Goal: Check status: Check status

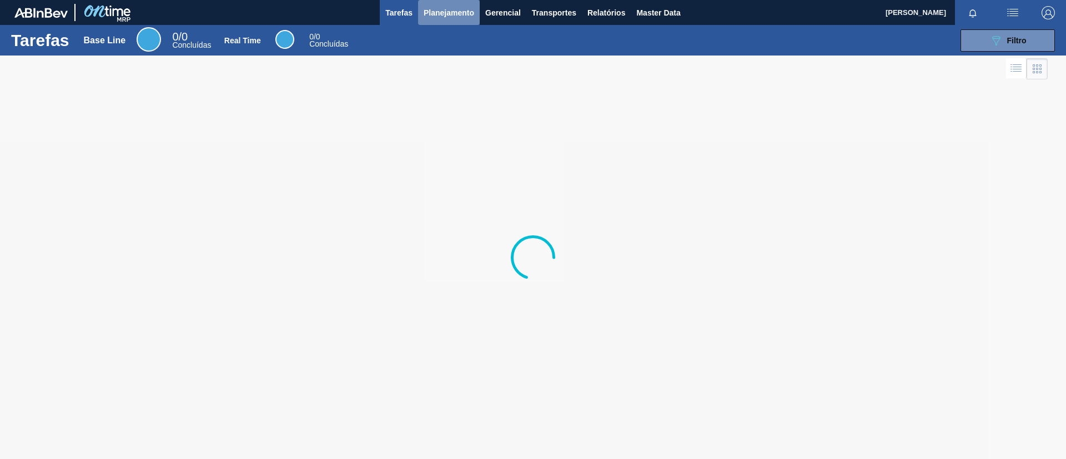
click at [426, 11] on span "Planejamento" at bounding box center [449, 12] width 51 height 13
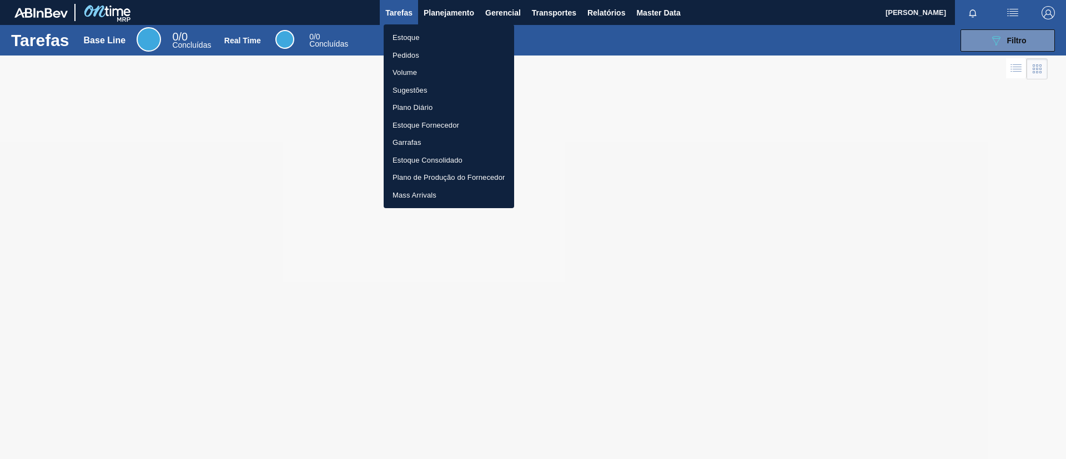
click at [429, 26] on ul "Estoque Pedidos Volume Sugestões Plano Diário Estoque Fornecedor Garrafas Estoq…" at bounding box center [449, 116] width 130 height 184
click at [430, 29] on li "Estoque" at bounding box center [449, 38] width 130 height 18
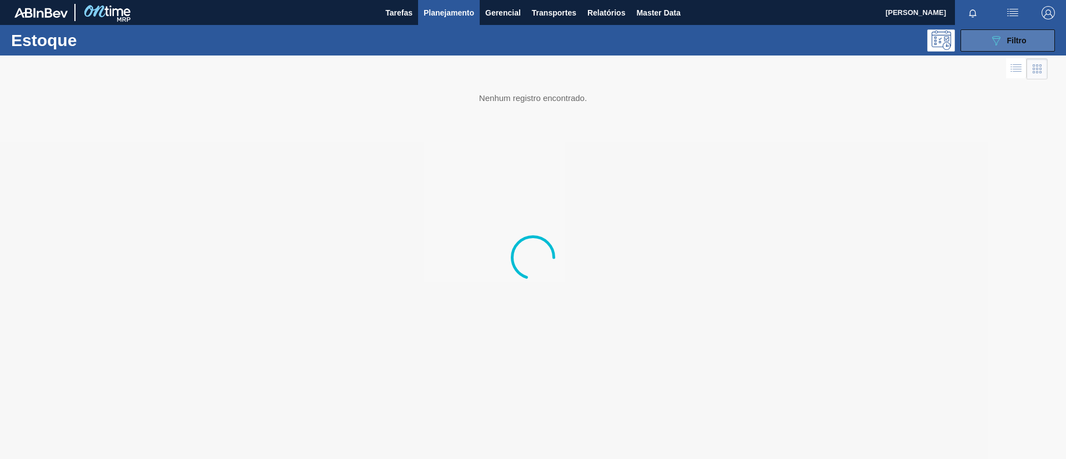
click at [1026, 50] on button "089F7B8B-B2A5-4AFE-B5C0-19BA573D28AC Filtro" at bounding box center [1007, 40] width 94 height 22
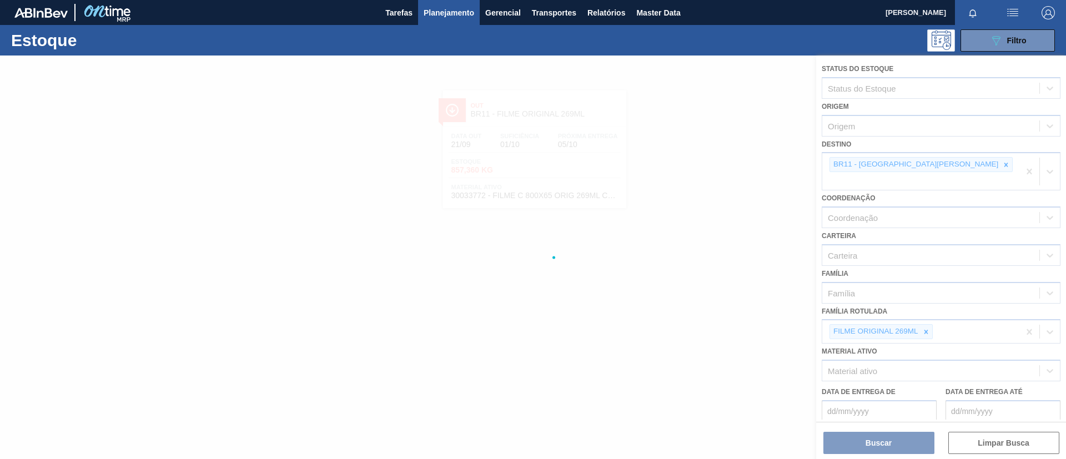
click at [925, 314] on div at bounding box center [533, 258] width 1066 height 404
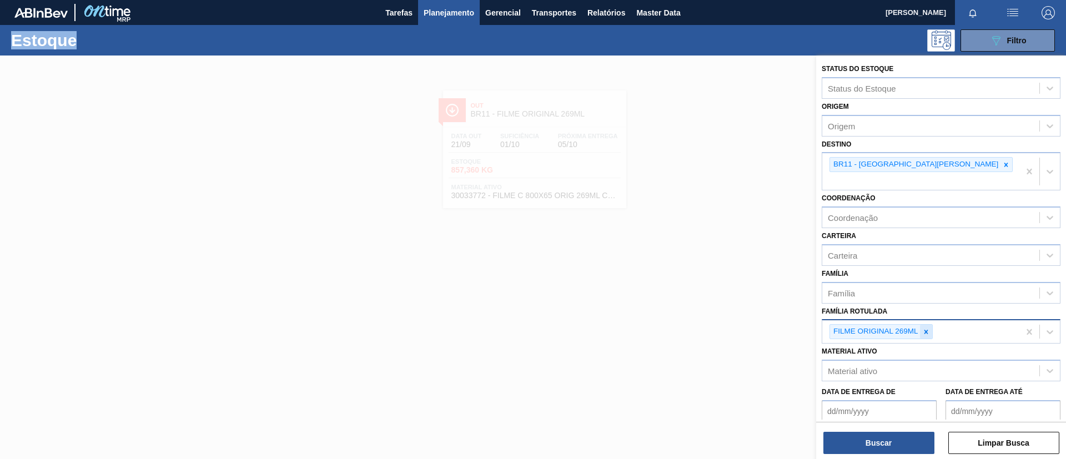
click at [927, 330] on icon at bounding box center [926, 332] width 4 height 4
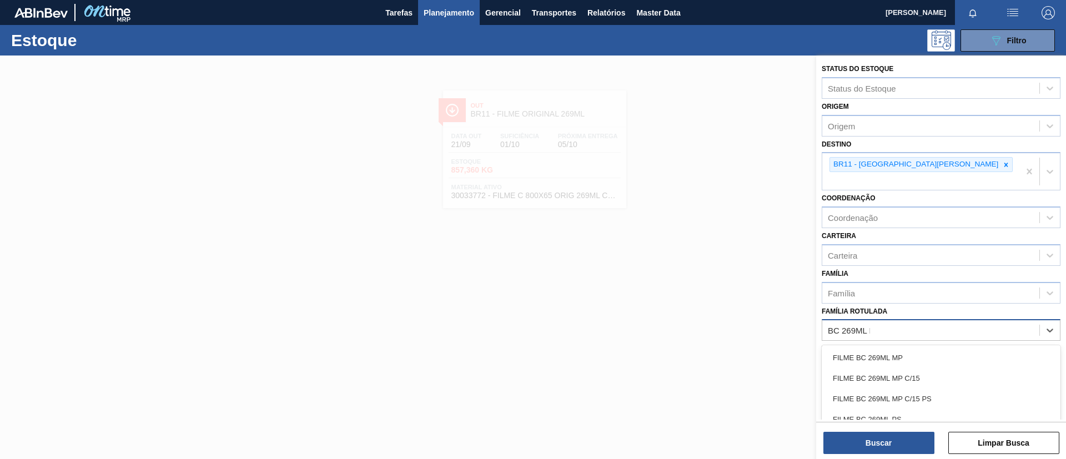
type Rotulada "BC 269ML MP"
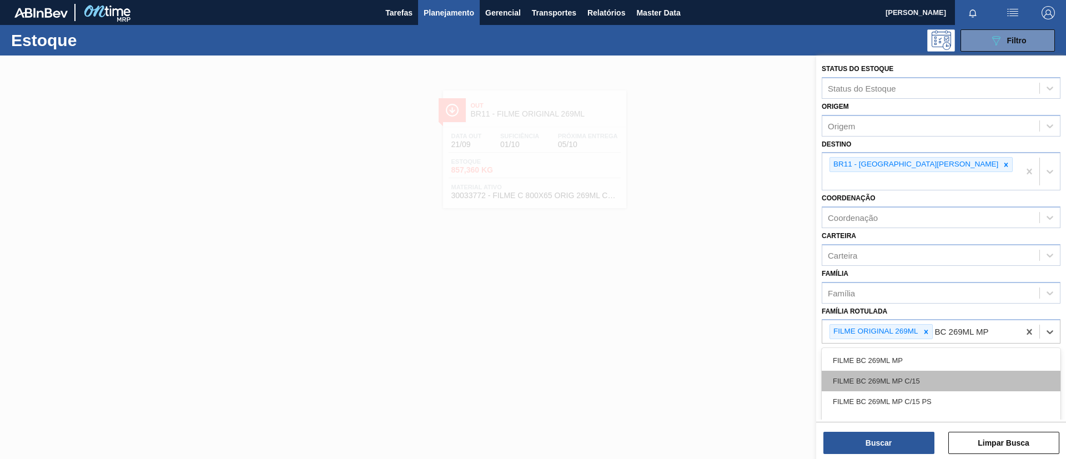
click at [932, 371] on div "FILME BC 269ML MP C/15" at bounding box center [941, 381] width 239 height 21
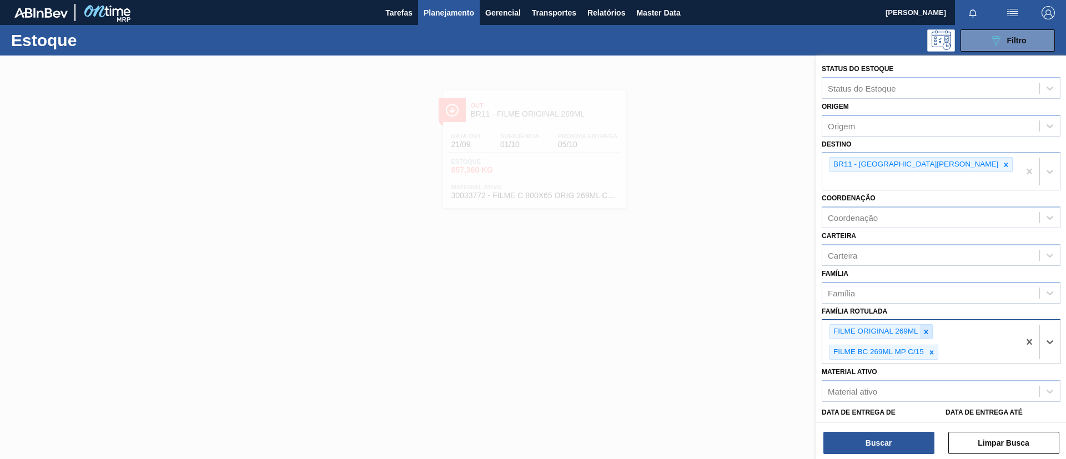
click at [928, 328] on icon at bounding box center [926, 332] width 8 height 8
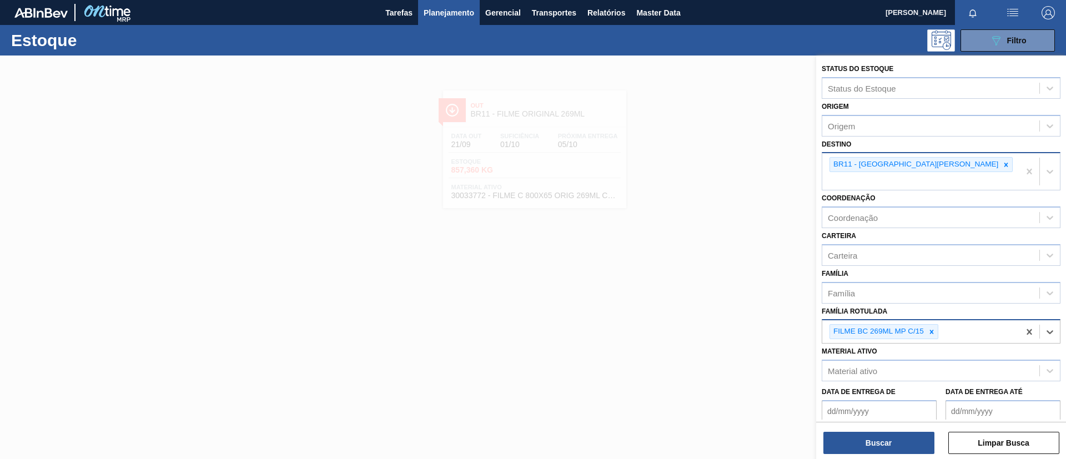
click at [1000, 171] on div at bounding box center [1006, 165] width 12 height 14
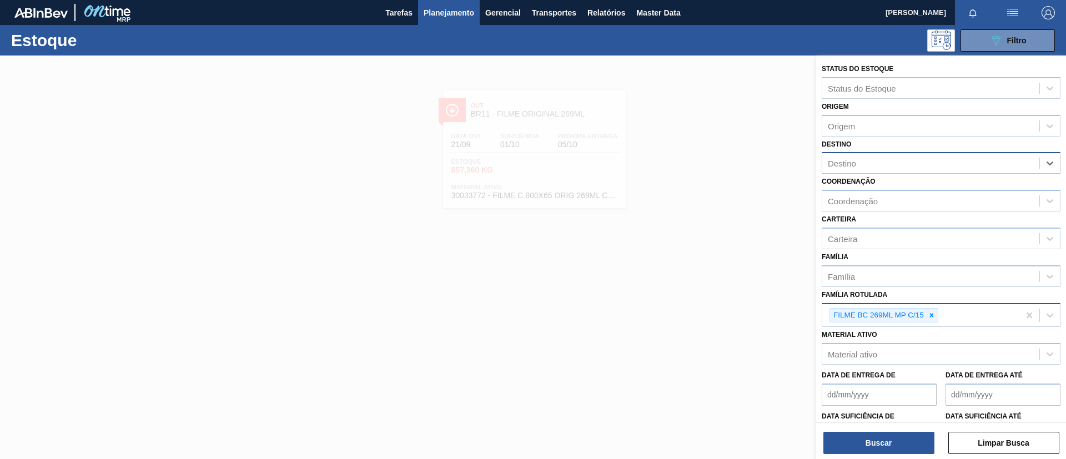
click at [896, 165] on div "Destino" at bounding box center [930, 163] width 217 height 16
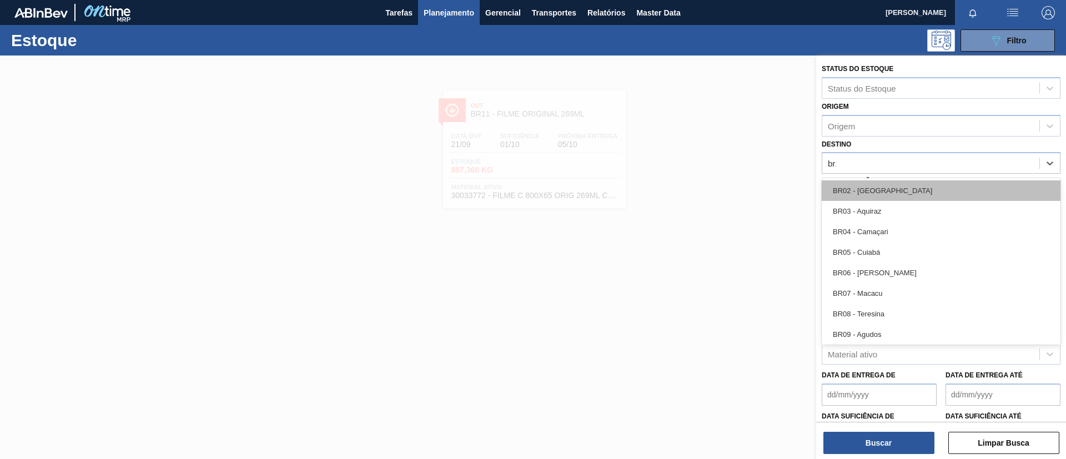
type input "br12"
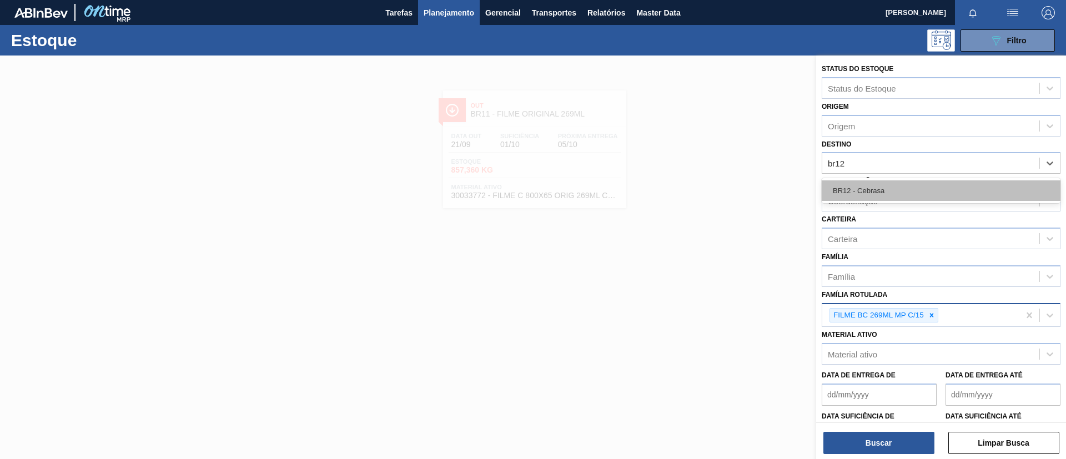
click at [894, 188] on div "BR12 - Cebrasa" at bounding box center [941, 190] width 239 height 21
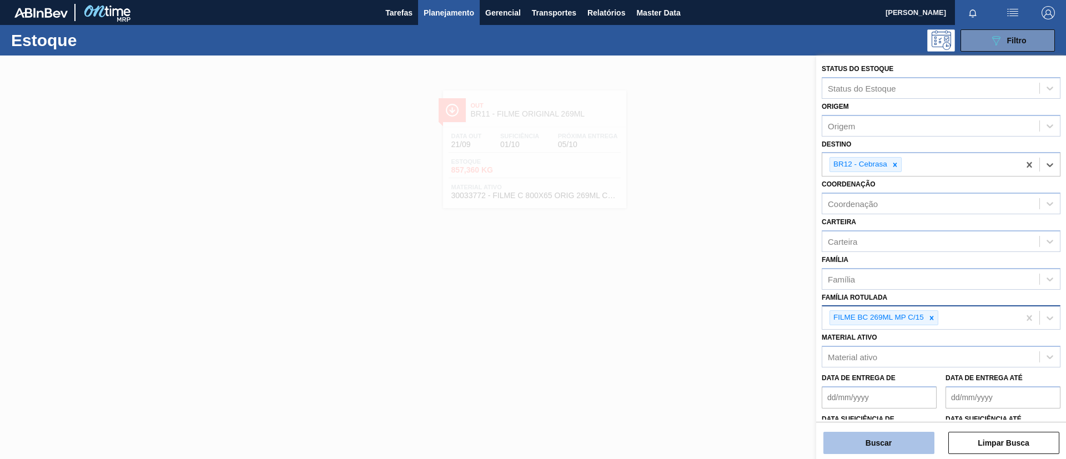
click at [902, 442] on button "Buscar" at bounding box center [878, 443] width 111 height 22
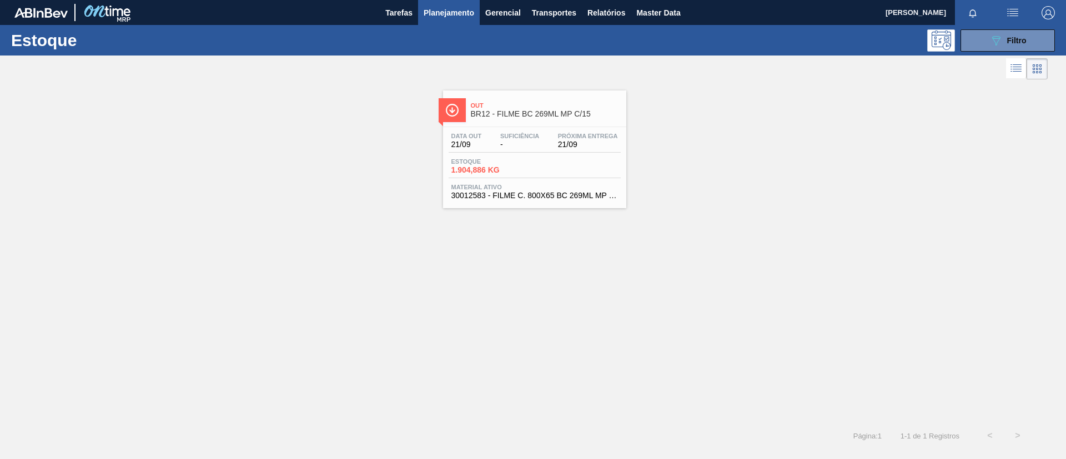
click at [608, 130] on div "Data out 21/09 Suficiência - Próxima Entrega 21/09 Estoque 1.904,886 KG Materia…" at bounding box center [534, 165] width 183 height 76
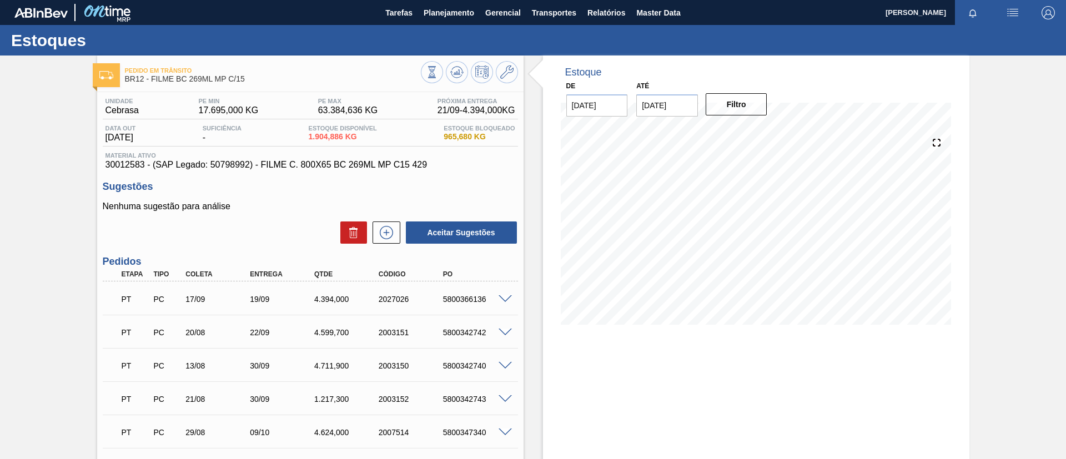
click at [681, 104] on input "[DATE]" at bounding box center [667, 105] width 62 height 22
click at [759, 127] on div "outubro 2025" at bounding box center [703, 131] width 133 height 9
click at [760, 129] on button "Next Month" at bounding box center [761, 132] width 8 height 8
click at [761, 132] on button "Next Month" at bounding box center [761, 132] width 8 height 8
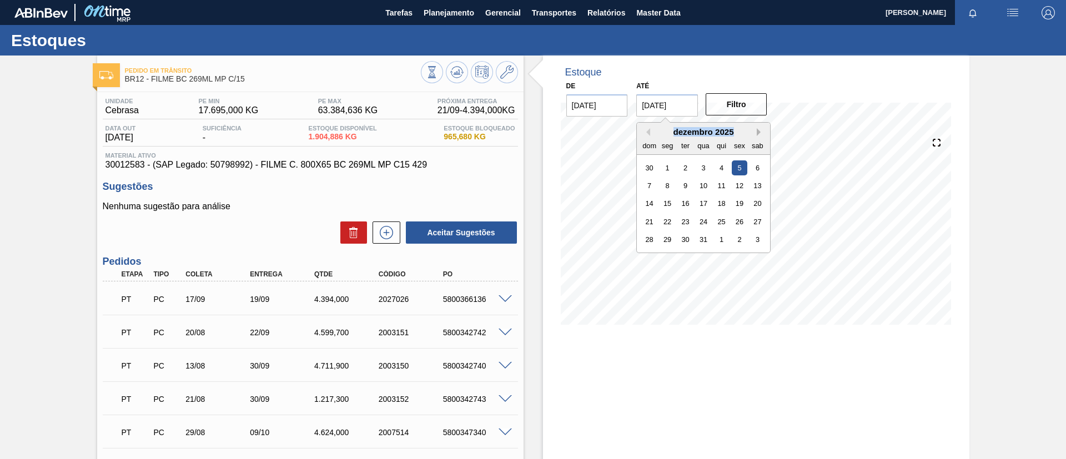
click at [761, 132] on button "Next Month" at bounding box center [761, 132] width 8 height 8
click at [696, 224] on div "25" at bounding box center [703, 221] width 15 height 15
type input "[DATE]"
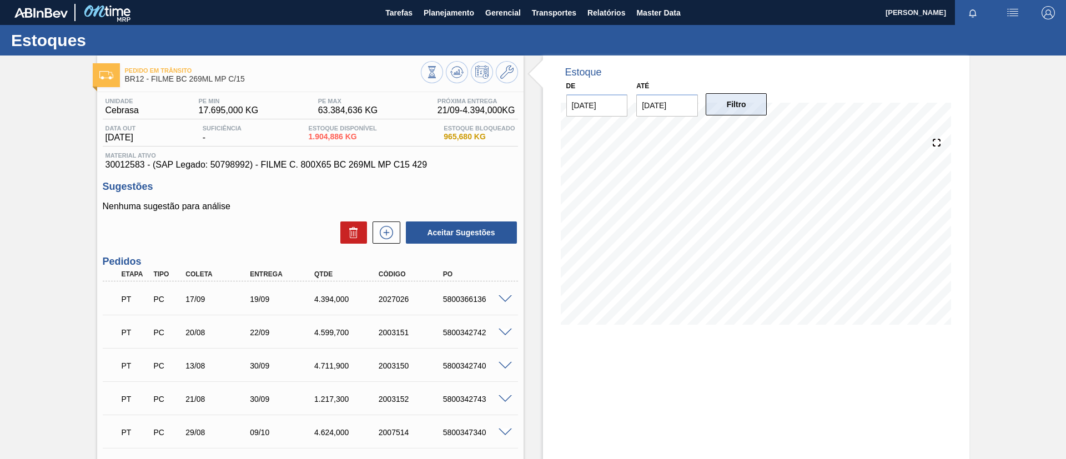
click at [720, 109] on button "Filtro" at bounding box center [737, 104] width 62 height 22
click at [52, 244] on div "Pedido [PERSON_NAME] BR12 - FILME BC 269ML MP C/15 Unidade Cebrasa PE MIN 17.69…" at bounding box center [533, 464] width 1066 height 817
click at [507, 304] on div "PT PC 17/09 19/09 4.394,000 2027026 5800366136" at bounding box center [310, 298] width 415 height 28
click at [507, 295] on span at bounding box center [505, 299] width 13 height 8
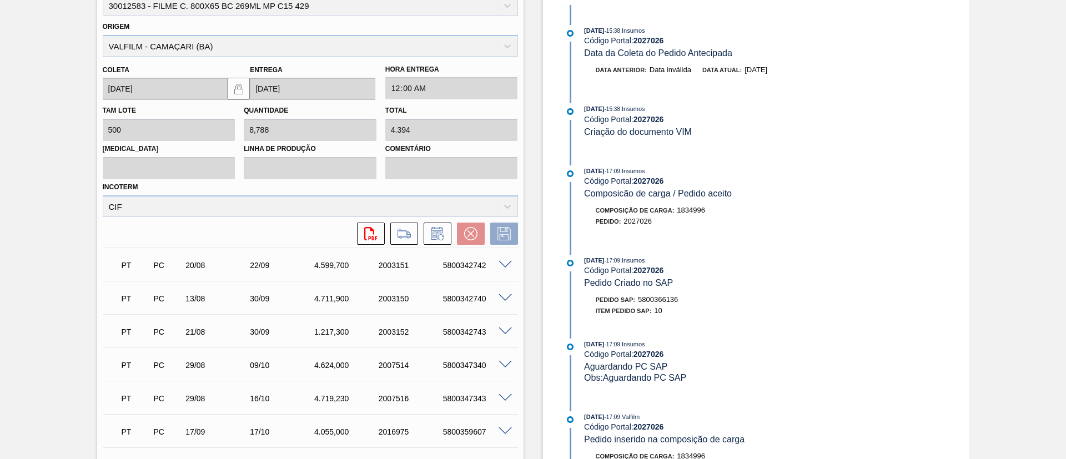
scroll to position [183, 0]
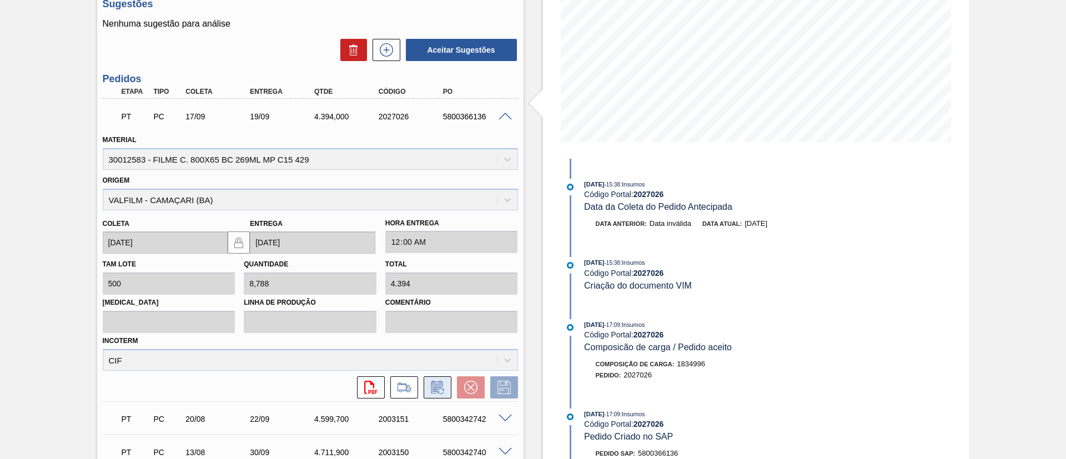
click at [439, 381] on icon at bounding box center [437, 387] width 12 height 13
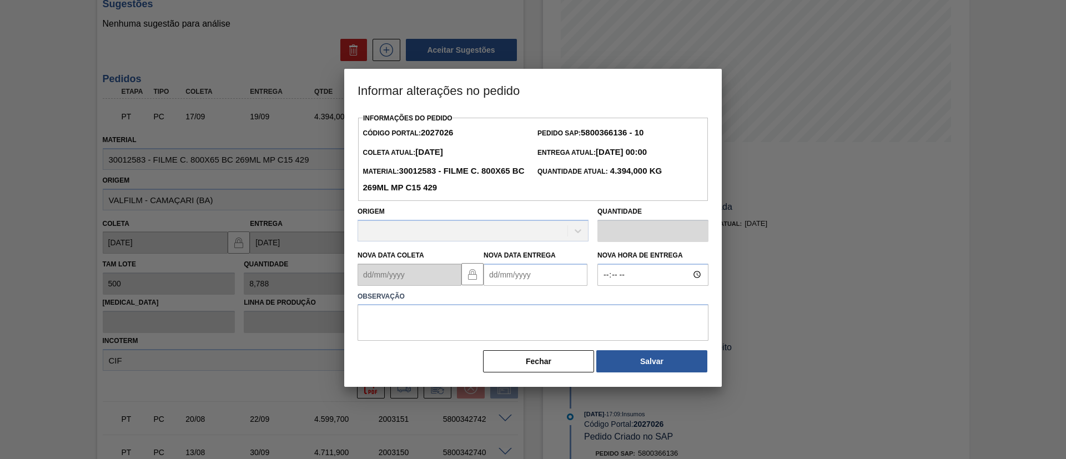
click at [519, 264] on div "Nova Data Entrega" at bounding box center [536, 267] width 104 height 38
click at [531, 278] on Entrega2027026 "Nova Data Entrega" at bounding box center [536, 275] width 104 height 22
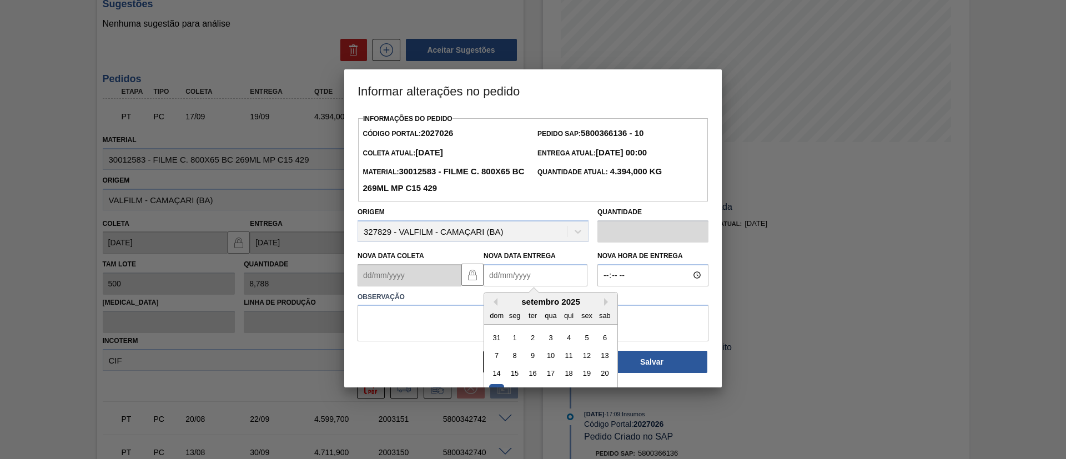
scroll to position [37, 0]
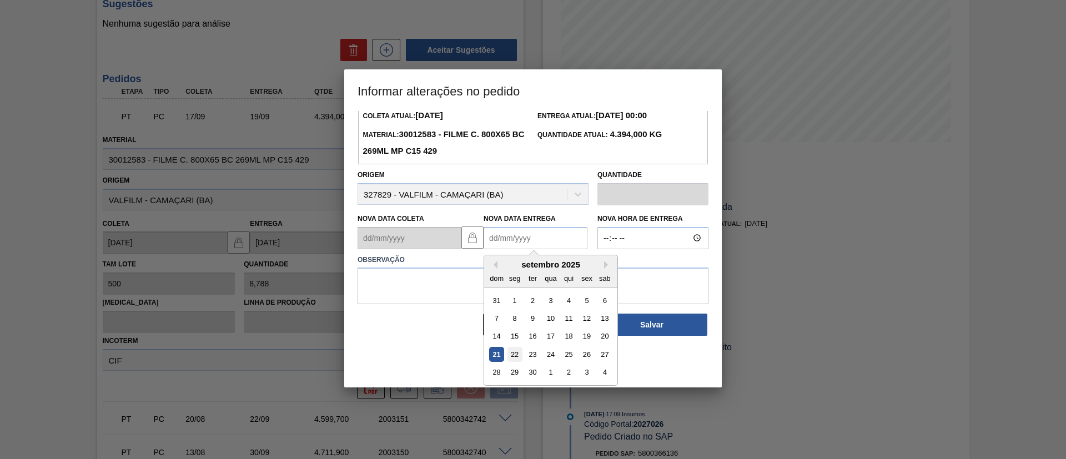
click at [517, 355] on div "22" at bounding box center [514, 354] width 15 height 15
type Entrega2027026 "[DATE]"
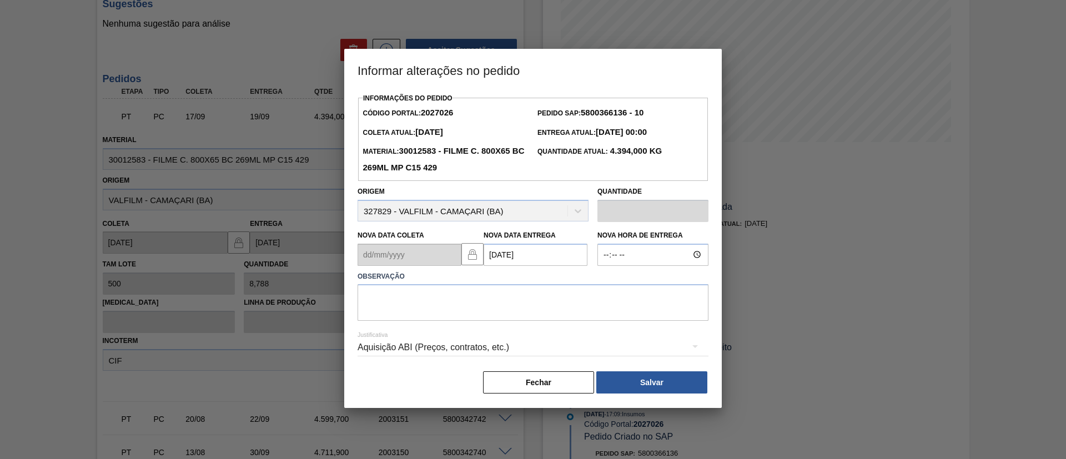
scroll to position [0, 0]
click at [514, 286] on textarea at bounding box center [533, 302] width 351 height 37
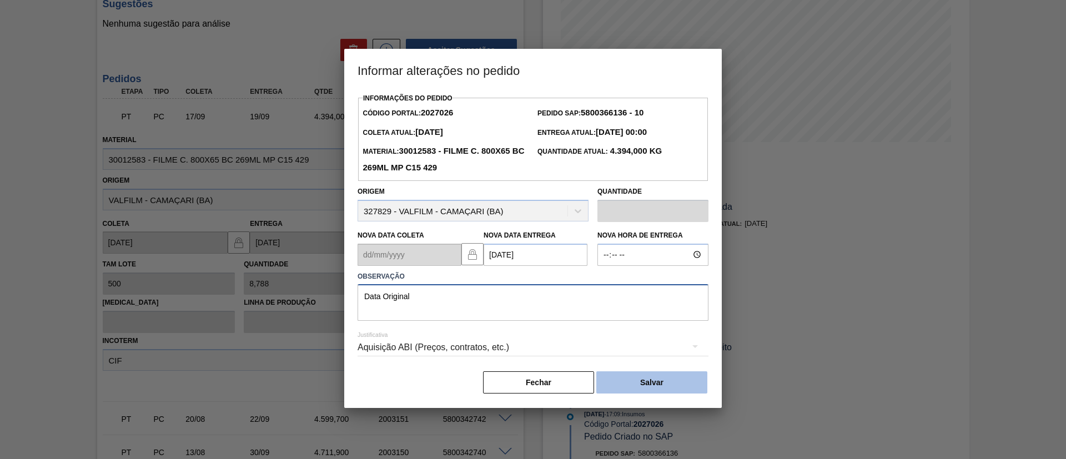
type textarea "Data Original"
click at [680, 388] on button "Salvar" at bounding box center [651, 382] width 111 height 22
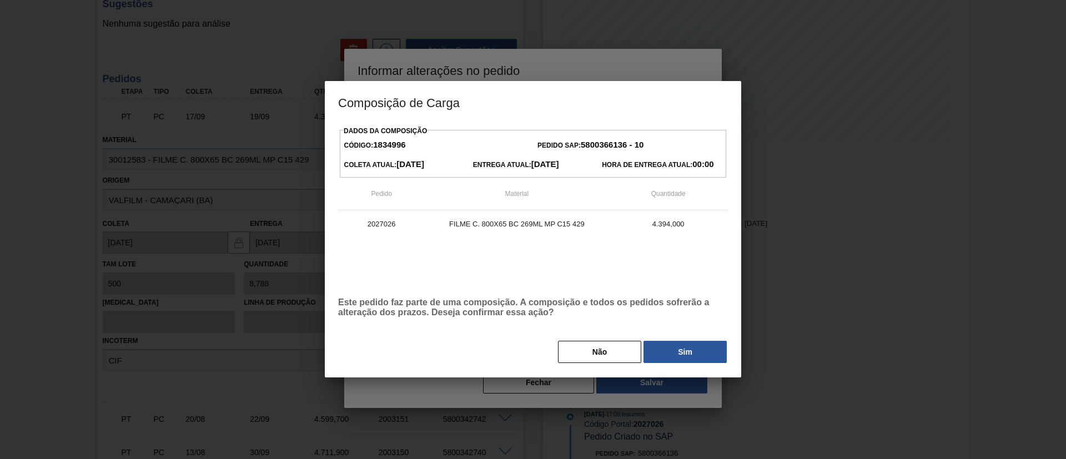
click at [688, 360] on button "Sim" at bounding box center [684, 352] width 83 height 22
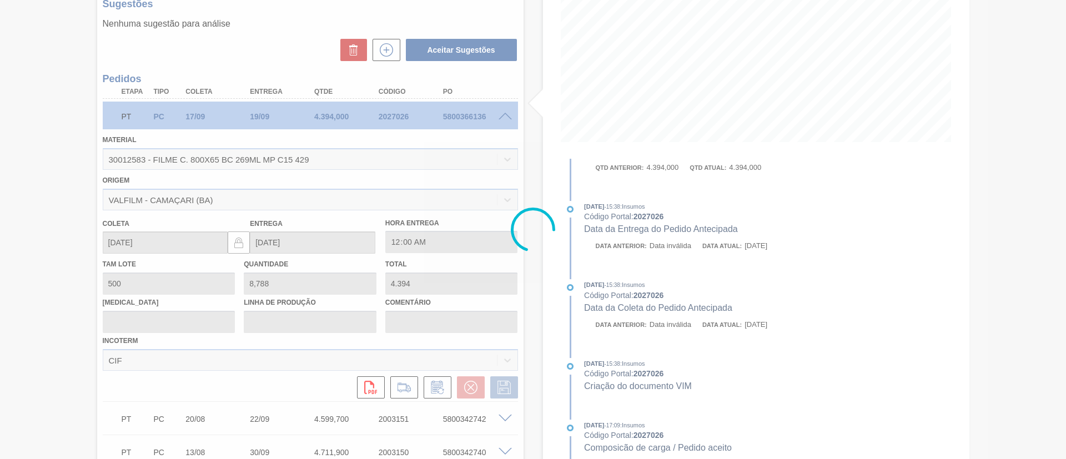
scroll to position [254, 0]
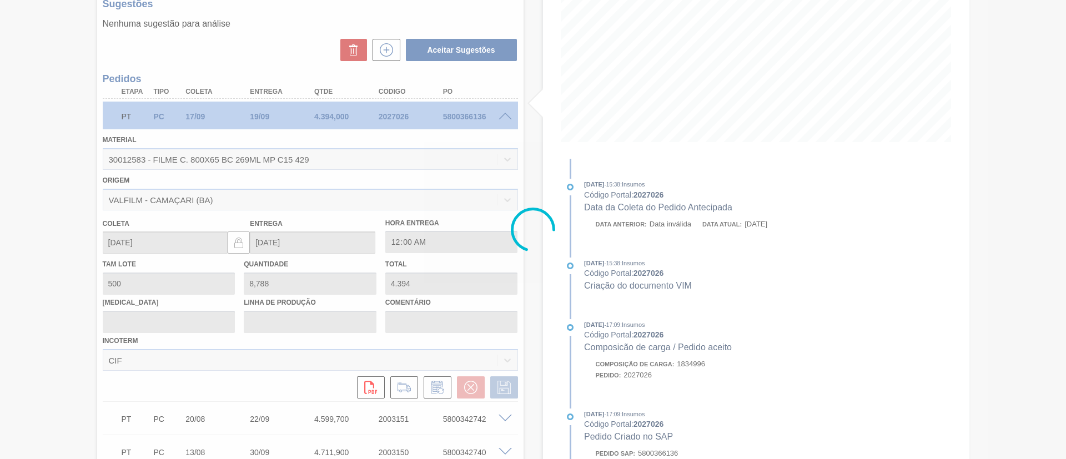
type input "Data Original"
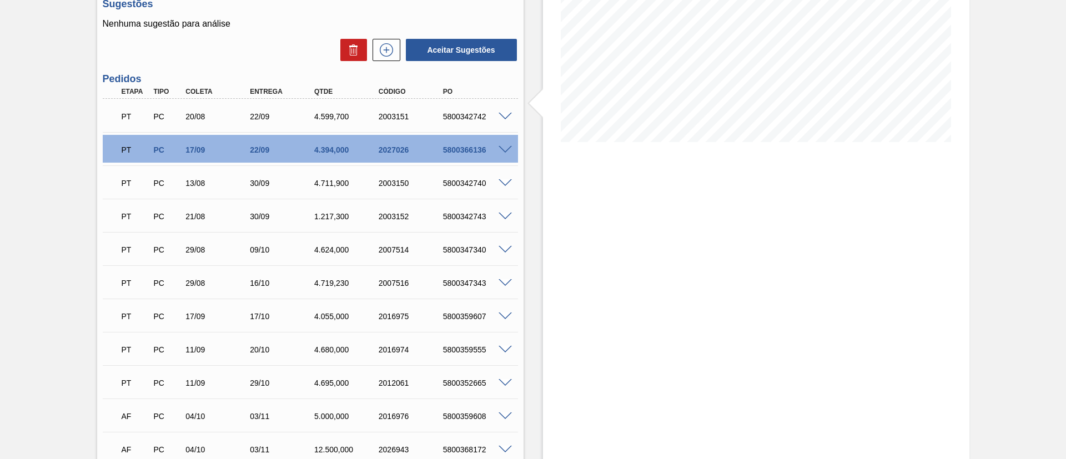
scroll to position [16, 0]
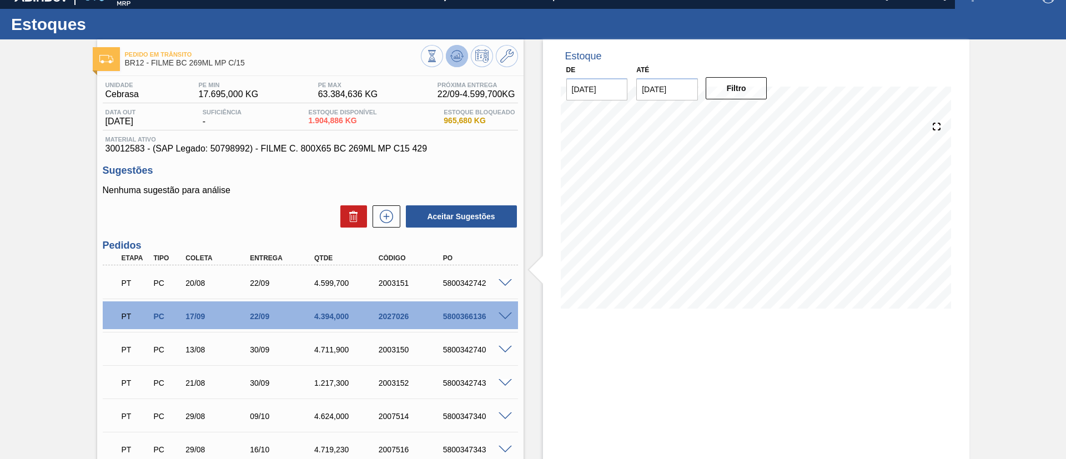
click at [449, 54] on button at bounding box center [457, 56] width 22 height 22
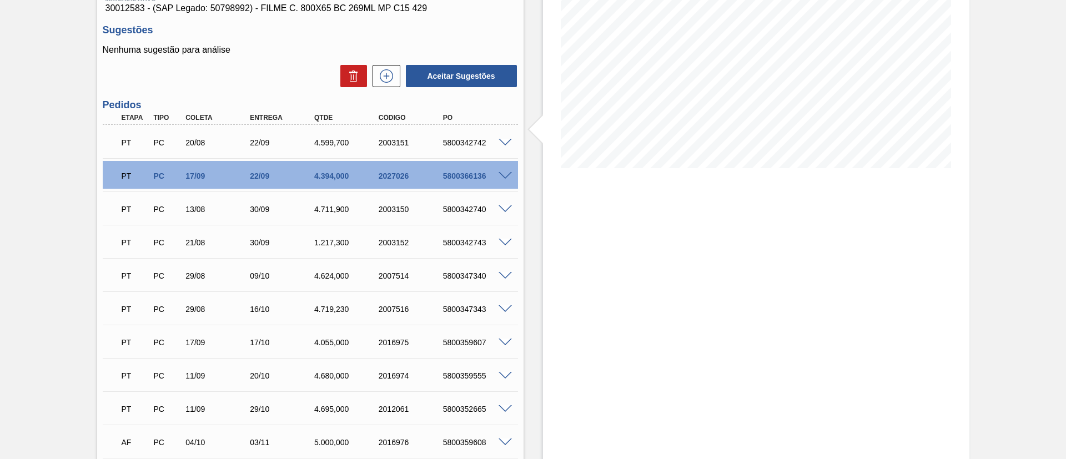
scroll to position [183, 0]
